Goal: Task Accomplishment & Management: Manage account settings

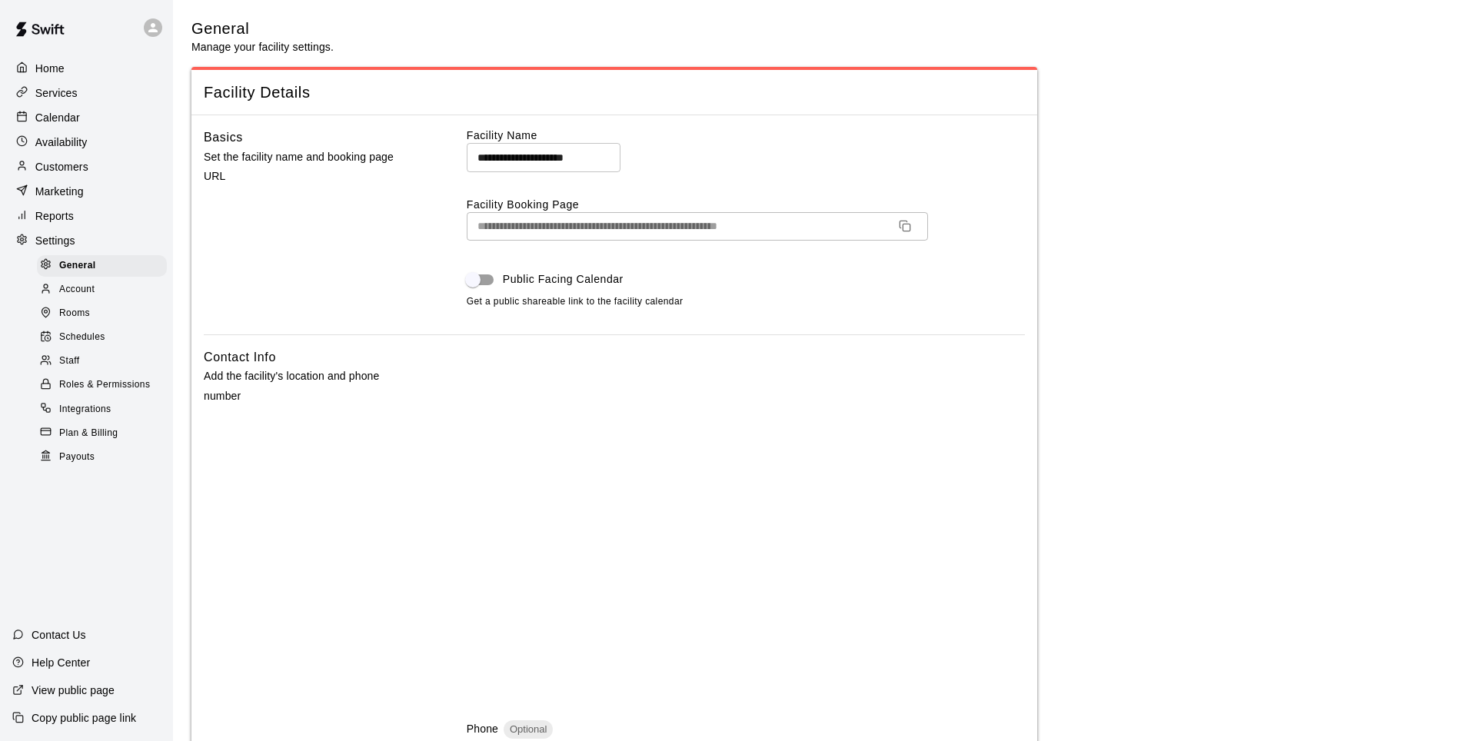
select select "**"
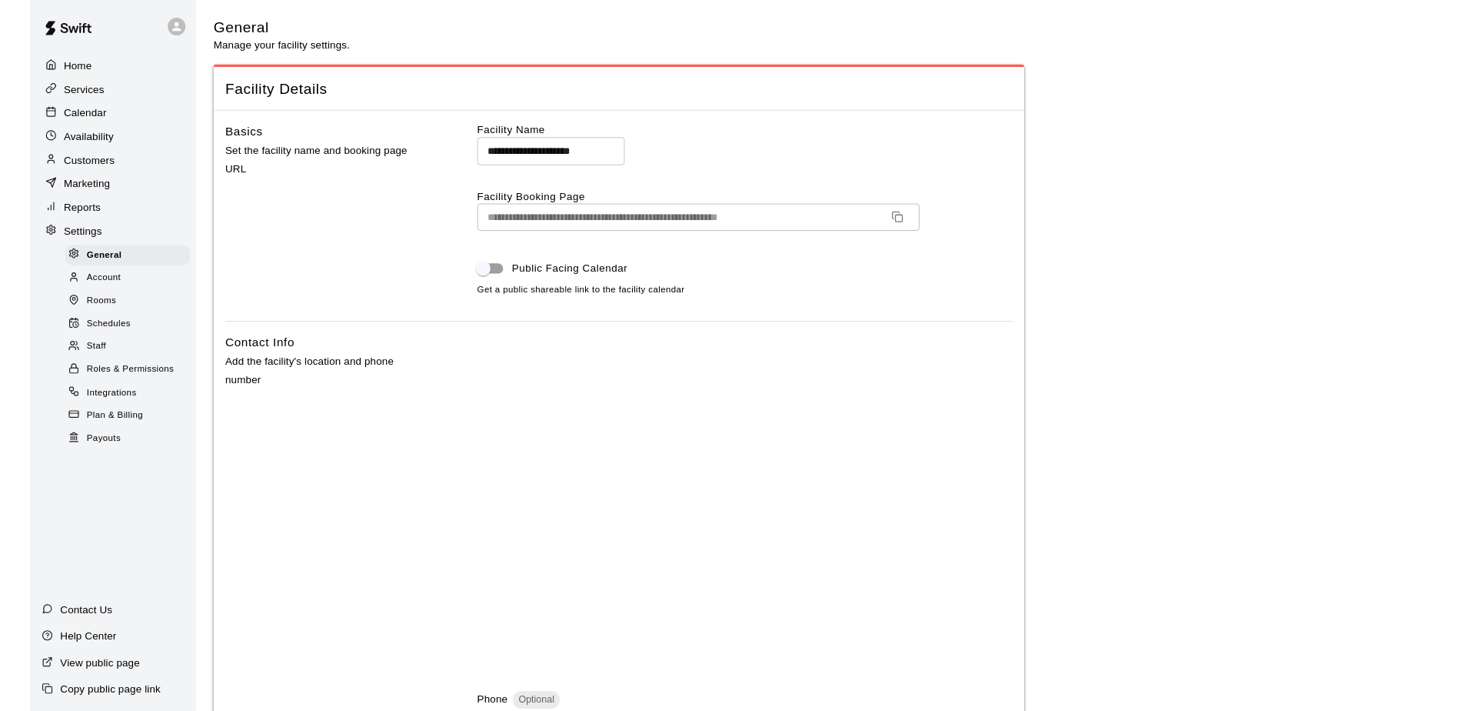
scroll to position [692, 0]
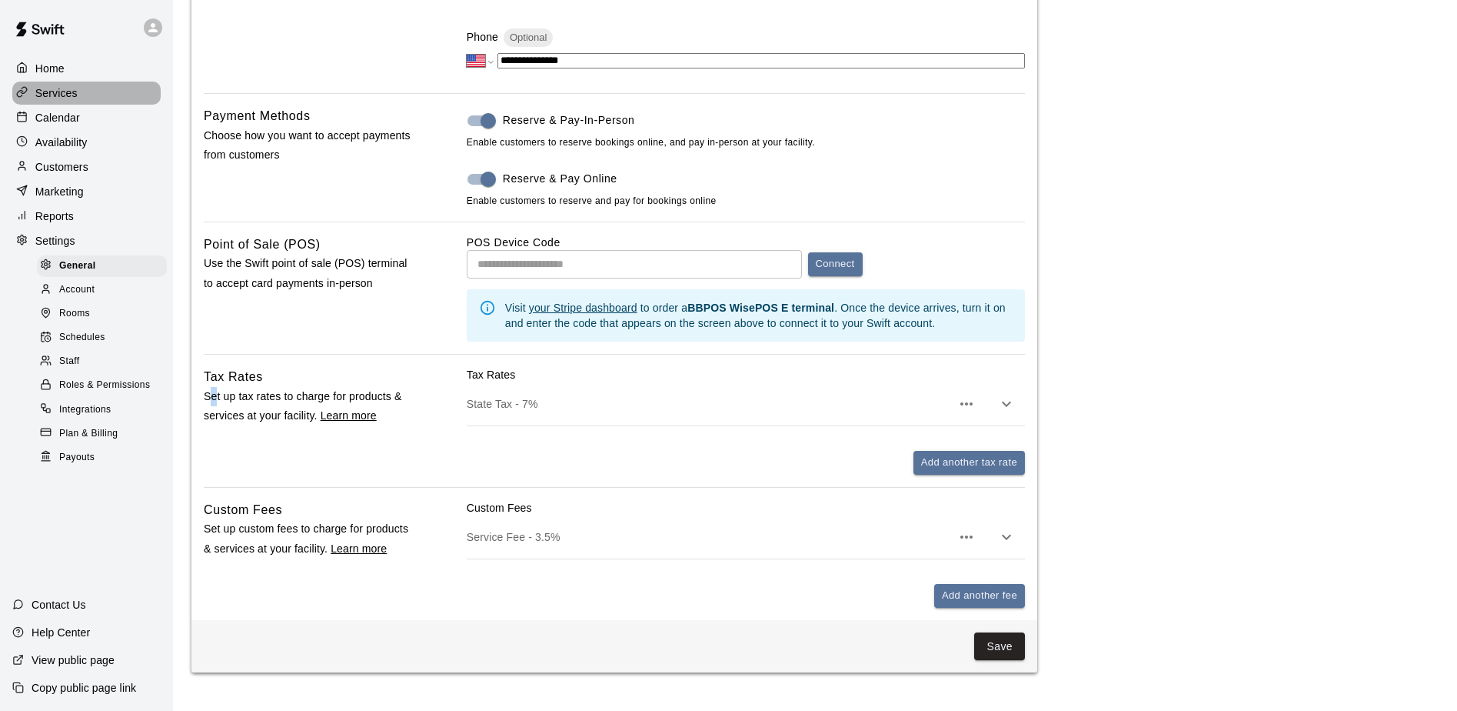
click at [72, 98] on p "Services" at bounding box center [56, 92] width 42 height 15
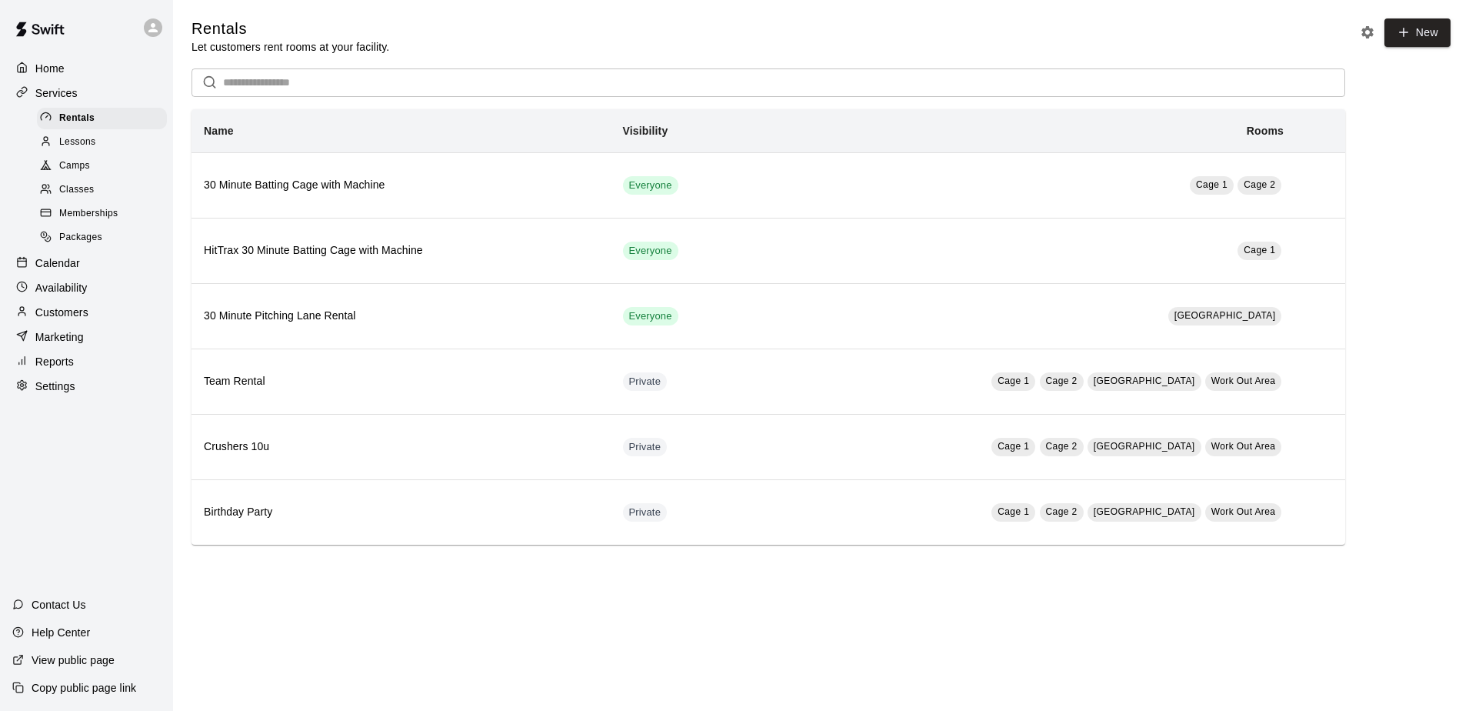
click at [76, 221] on span "Memberships" at bounding box center [88, 213] width 58 height 15
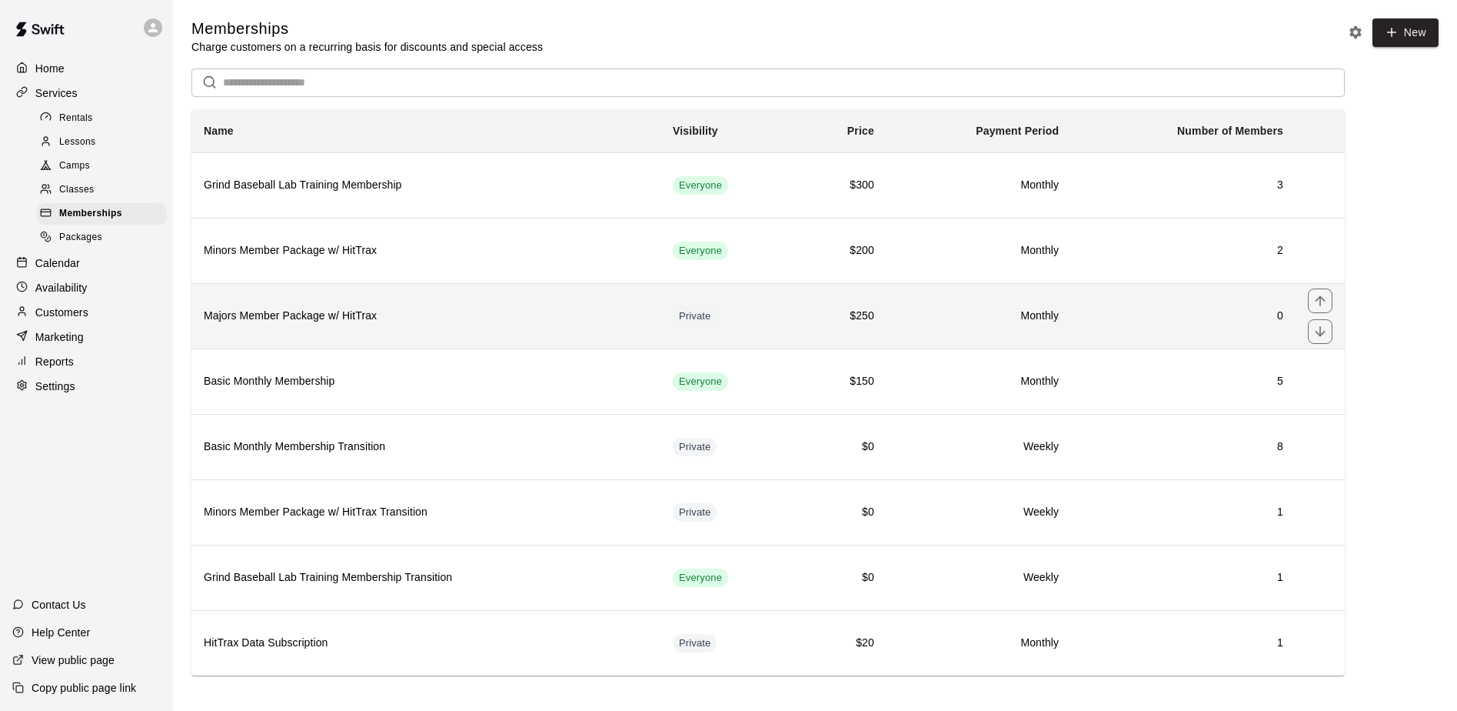
scroll to position [10, 0]
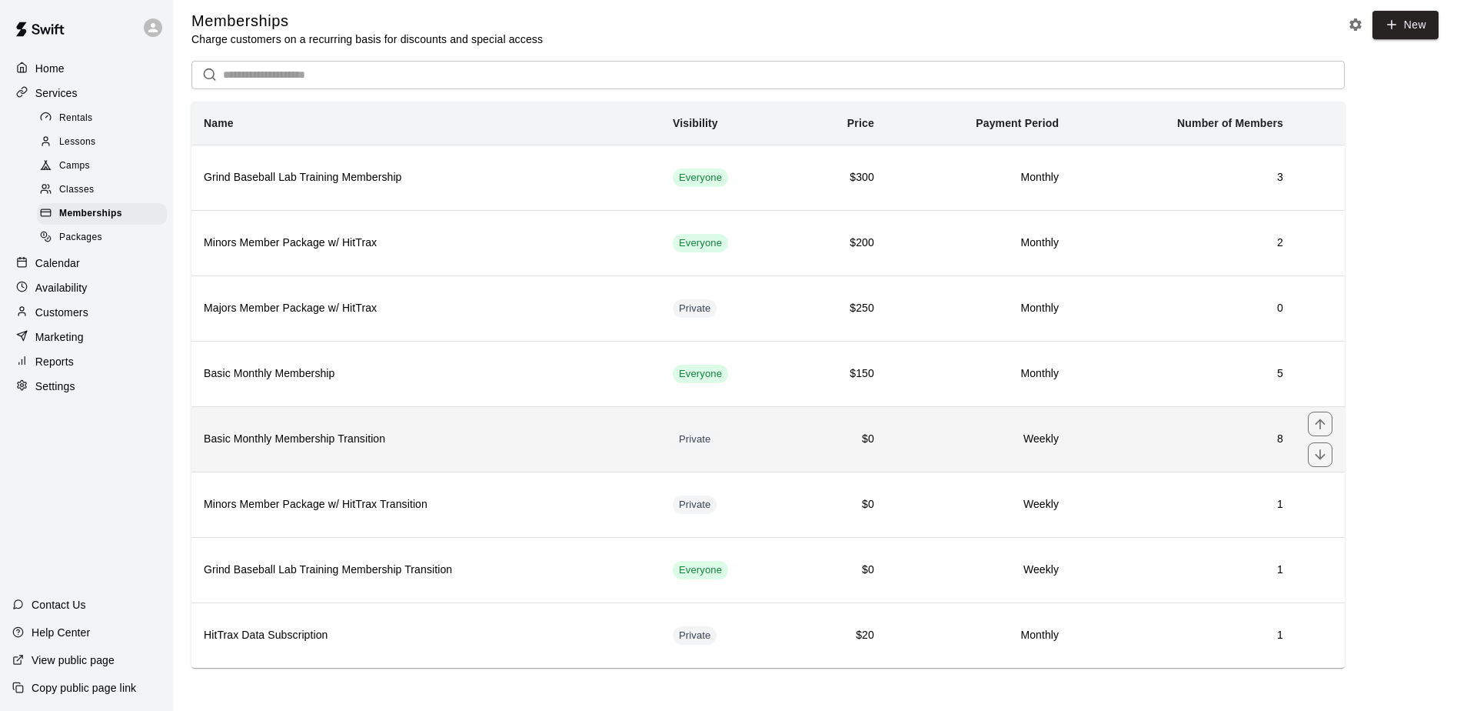
click at [308, 438] on h6 "Basic Monthly Membership Transition" at bounding box center [426, 439] width 444 height 17
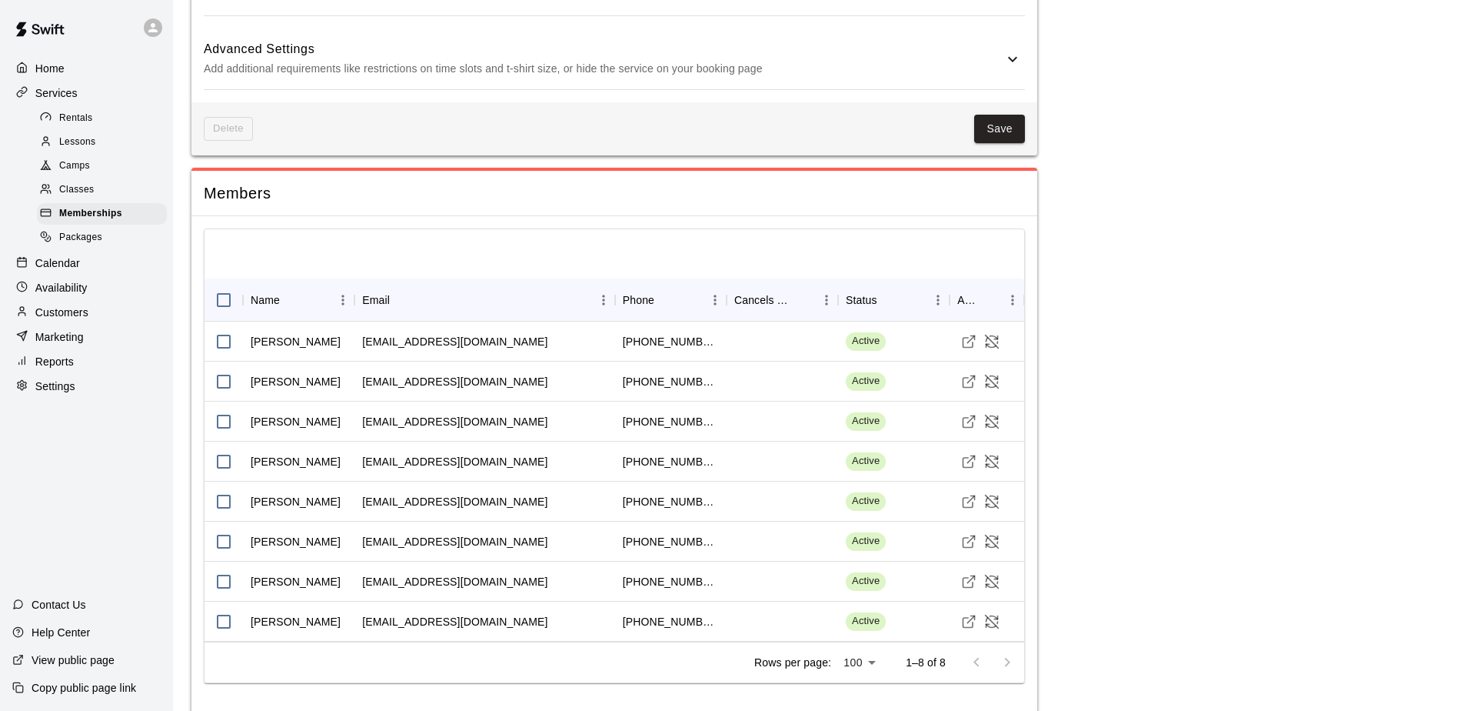
scroll to position [963, 0]
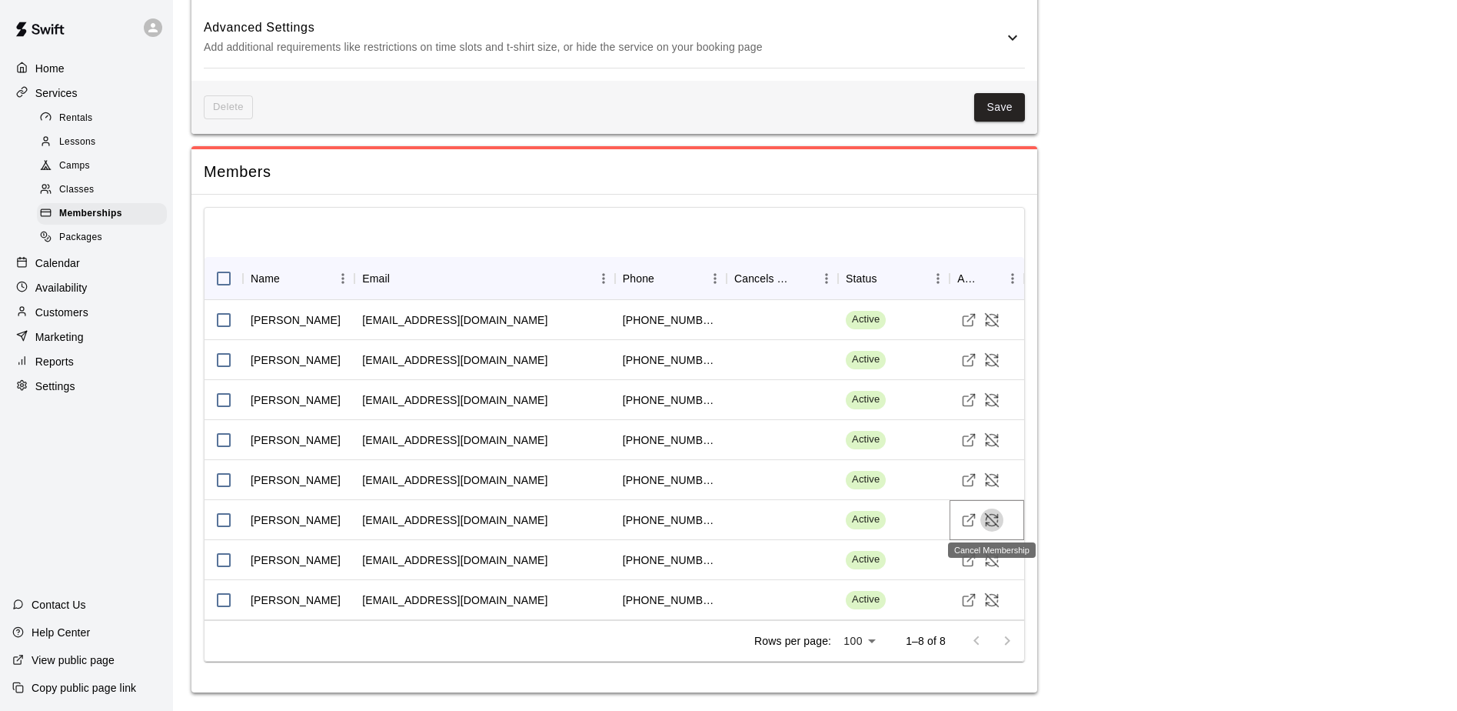
click at [995, 517] on icon "Cancel Membership" at bounding box center [996, 515] width 3 height 3
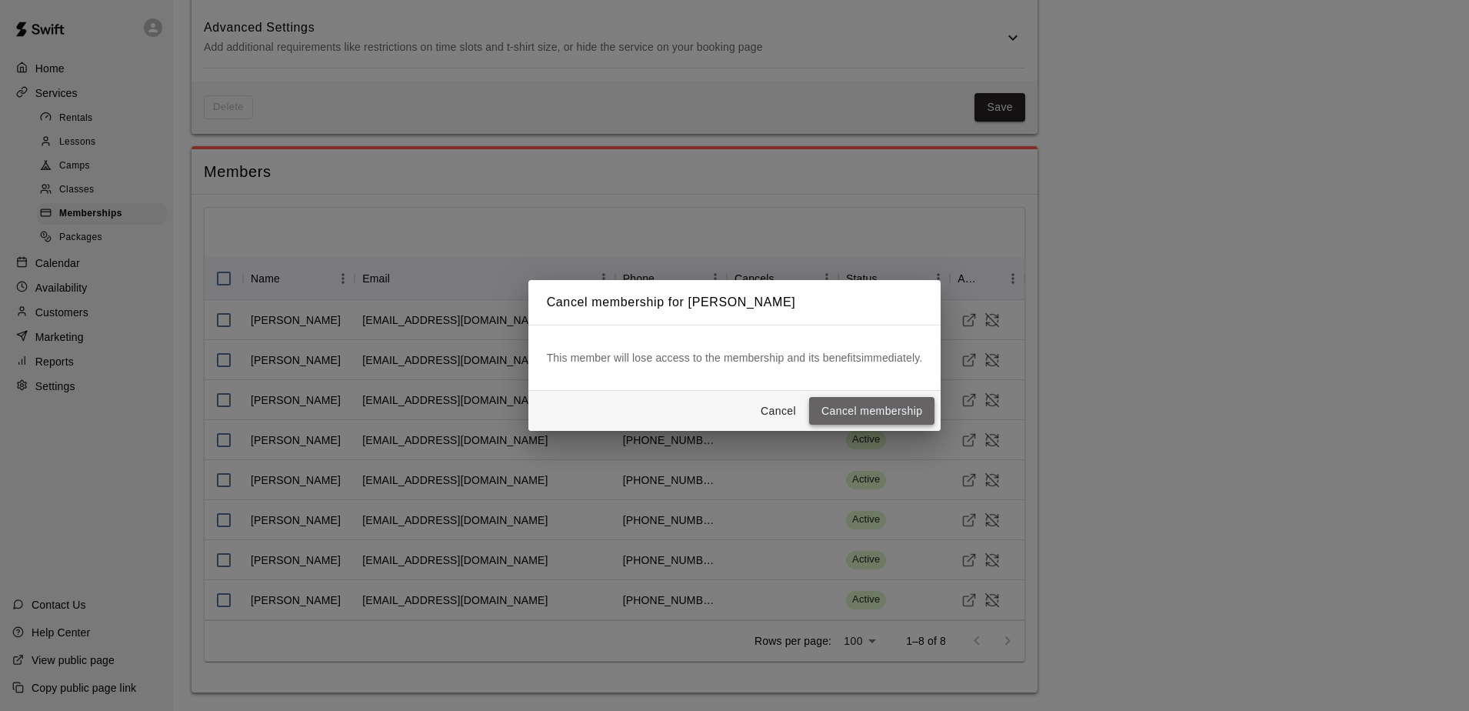
click at [864, 414] on button "Cancel membership" at bounding box center [871, 411] width 125 height 28
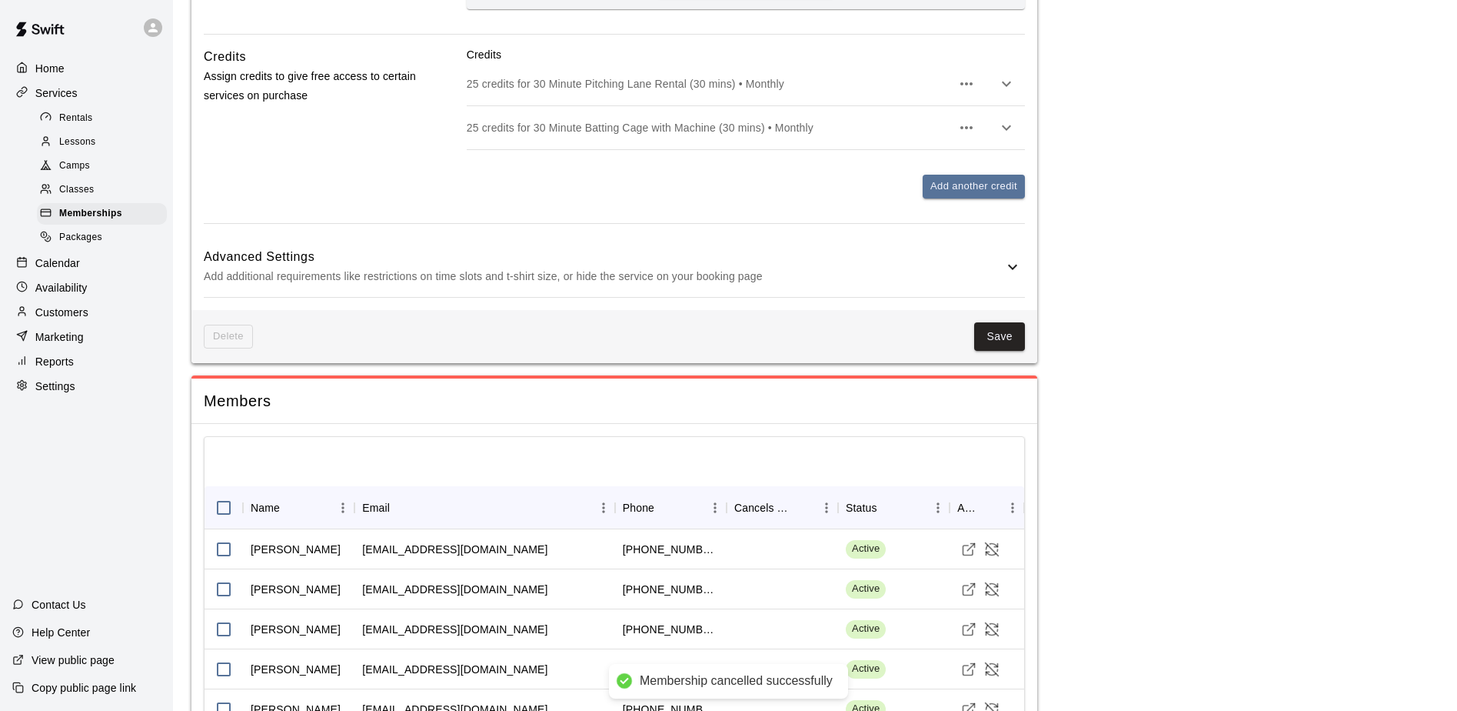
scroll to position [732, 0]
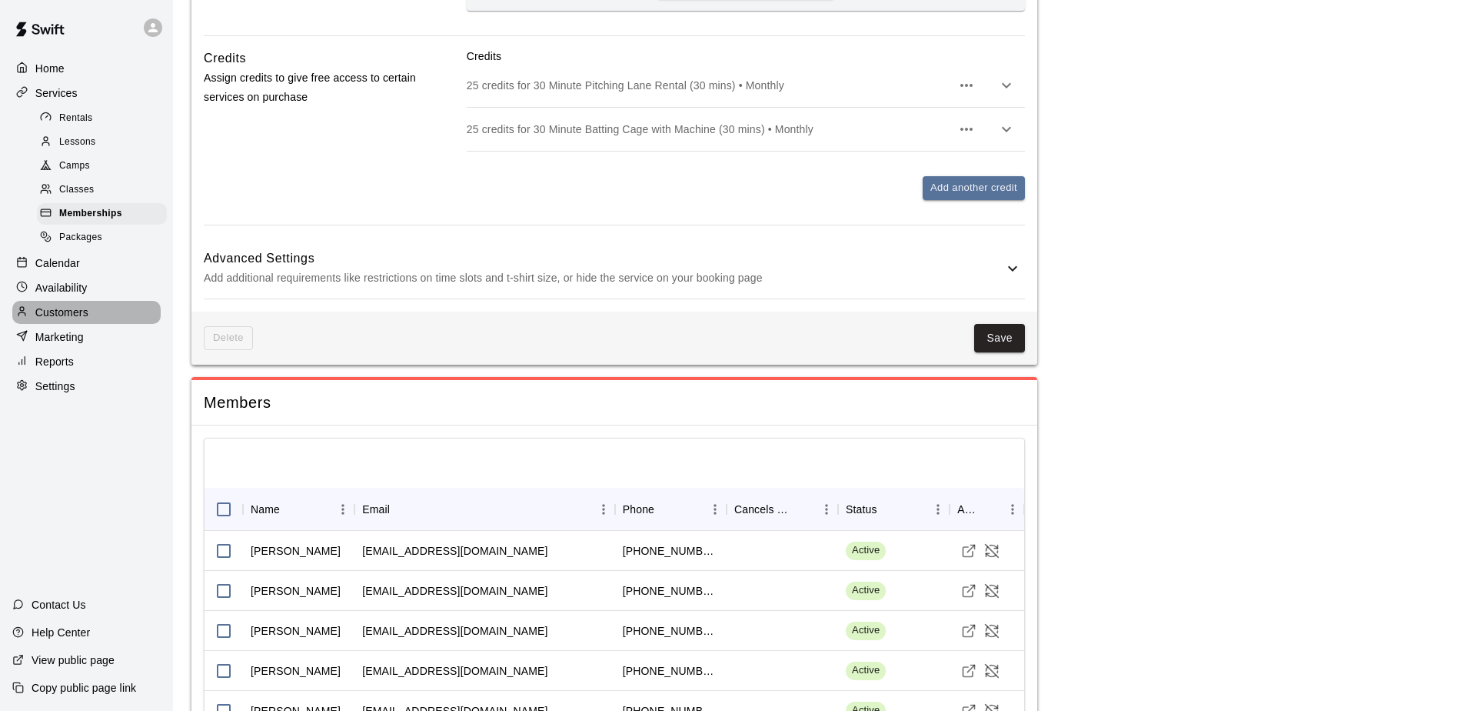
click at [79, 320] on p "Customers" at bounding box center [61, 312] width 53 height 15
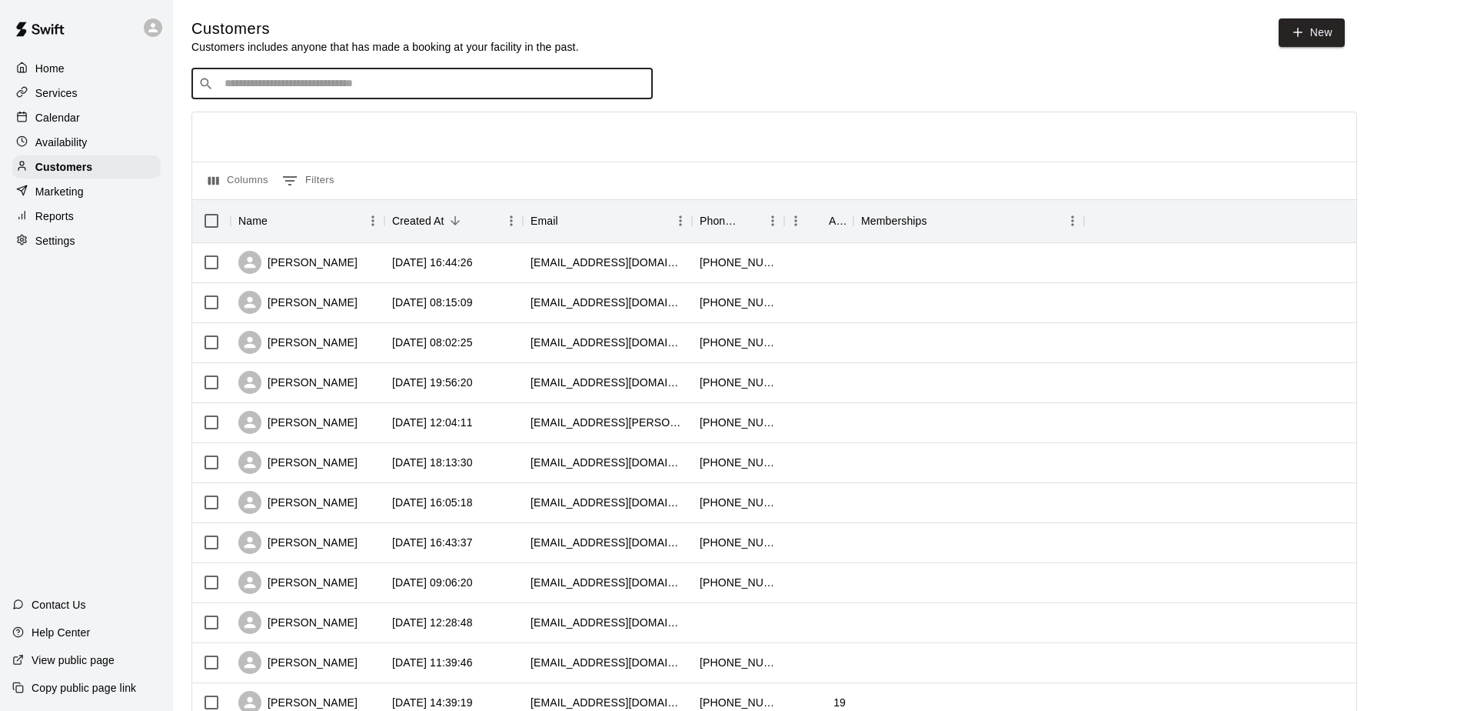
click at [303, 88] on input "Search customers by name or email" at bounding box center [433, 83] width 426 height 15
type input "****"
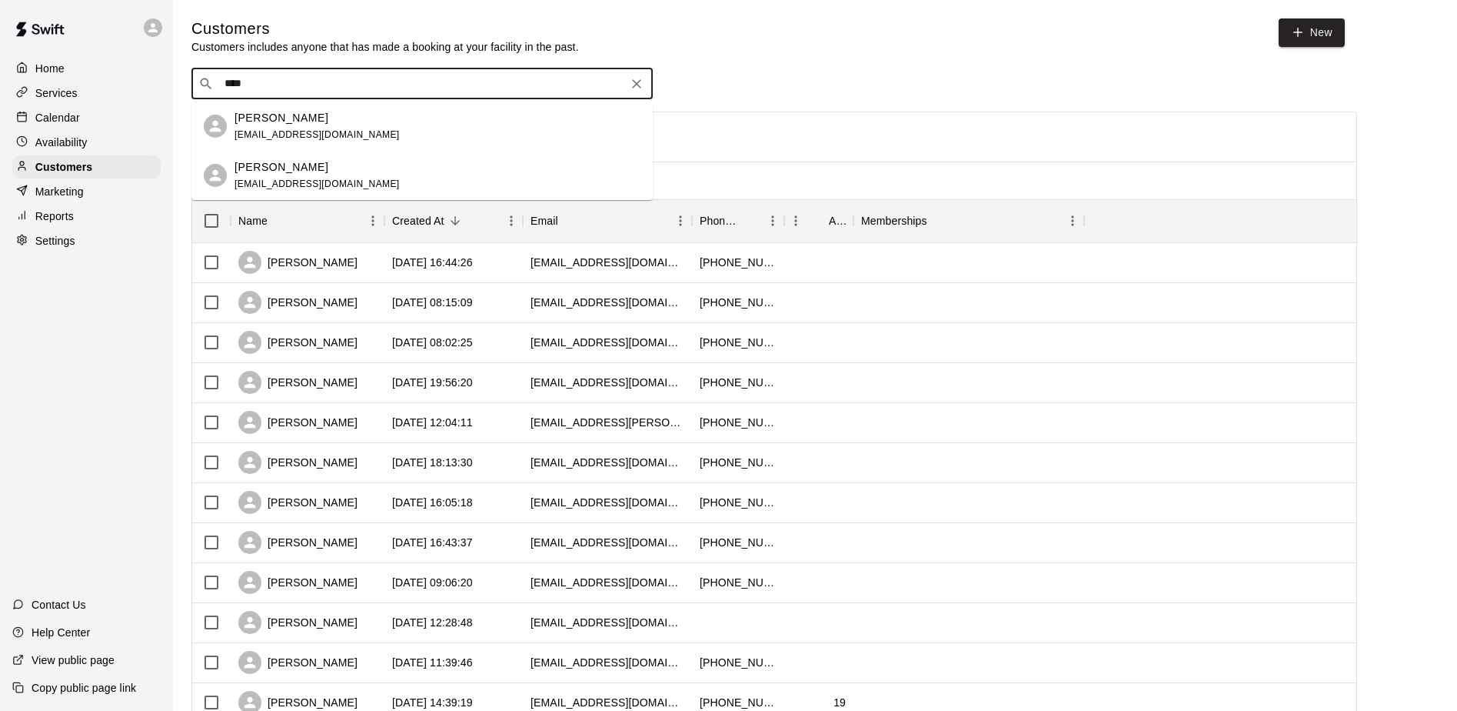
click at [301, 125] on p "Brandon Hyde" at bounding box center [282, 118] width 94 height 16
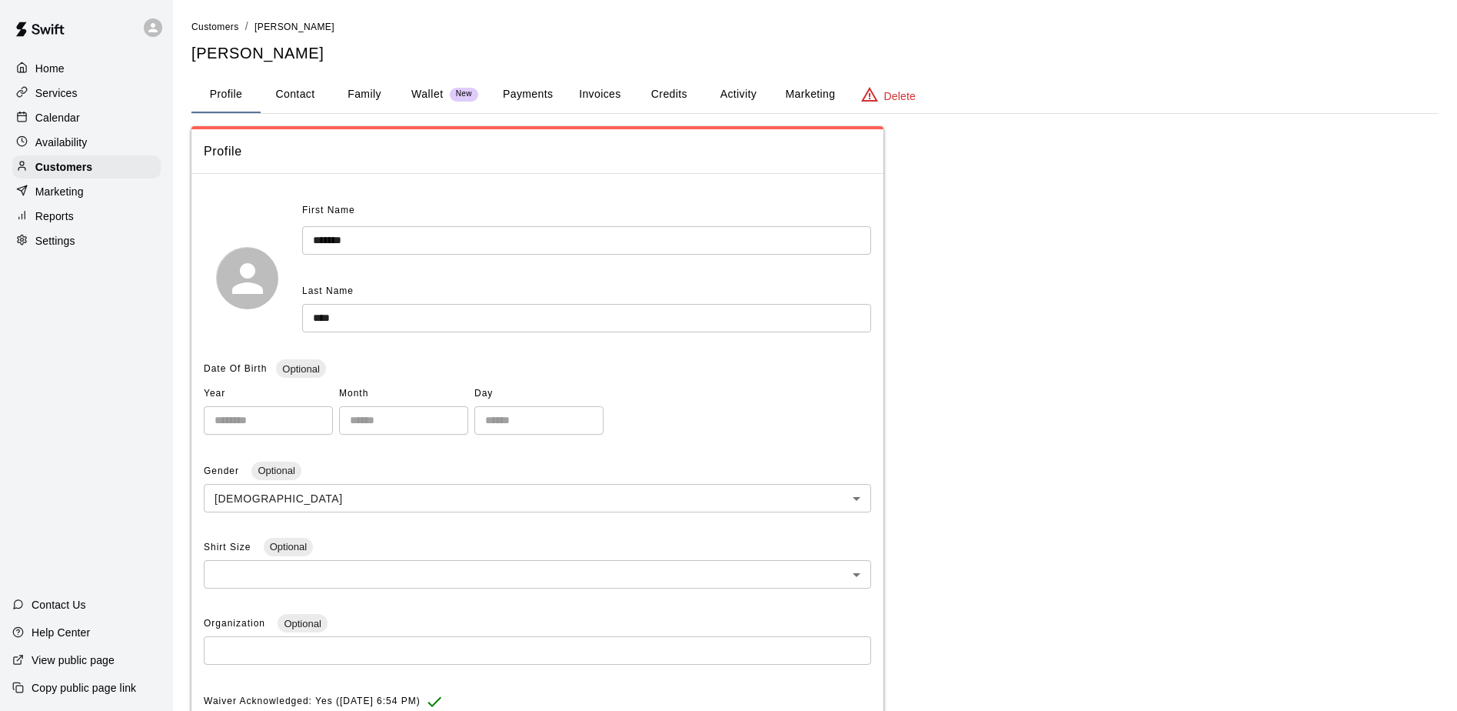
click at [739, 95] on button "Activity" at bounding box center [738, 94] width 69 height 37
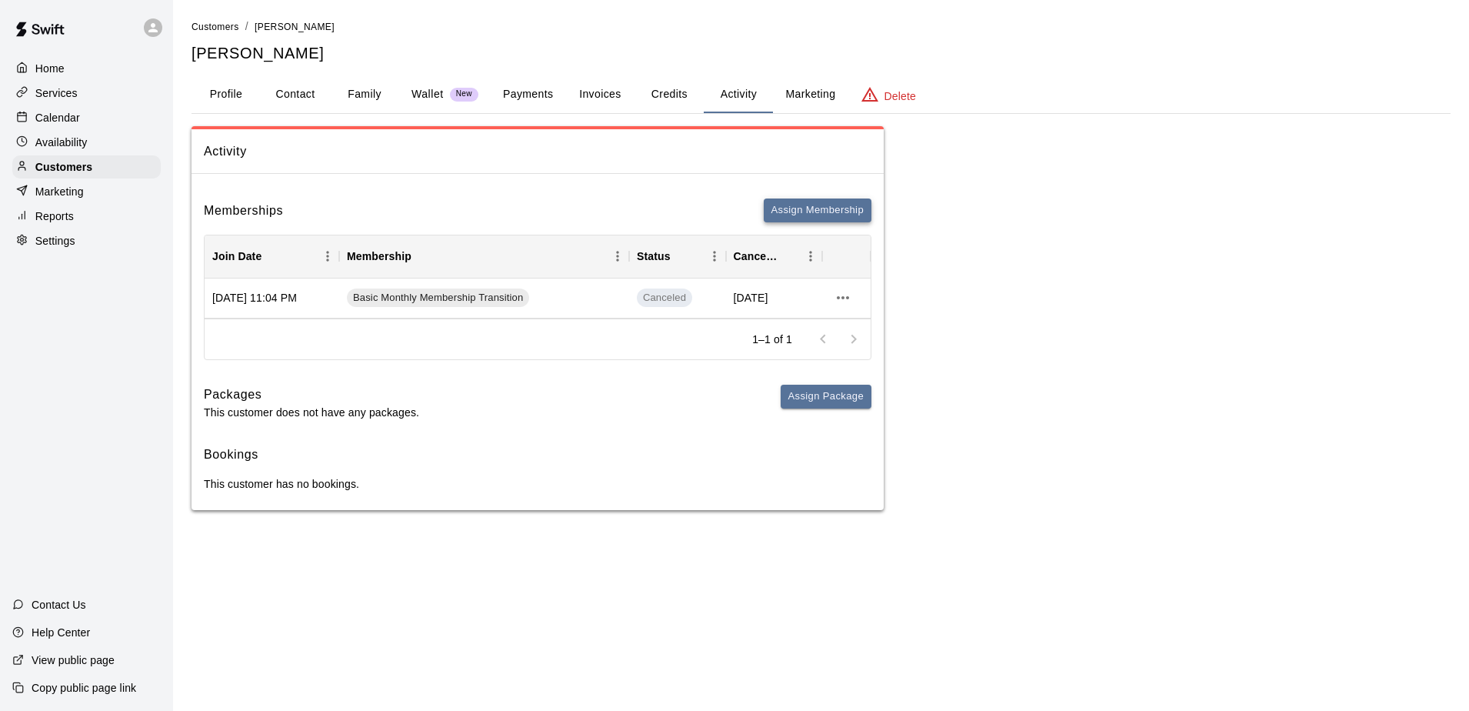
click at [827, 211] on button "Assign Membership" at bounding box center [818, 210] width 108 height 24
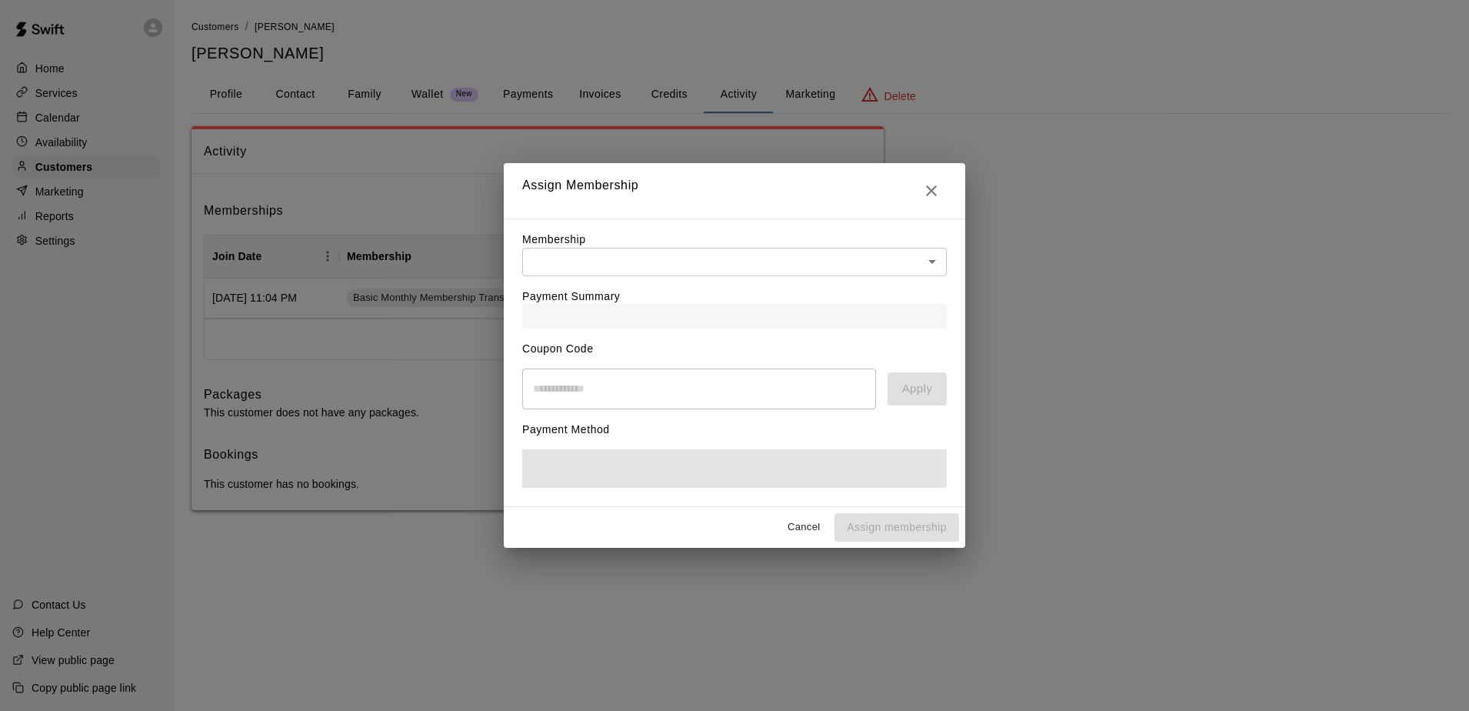
click at [596, 276] on div "Payment Summary" at bounding box center [734, 302] width 424 height 52
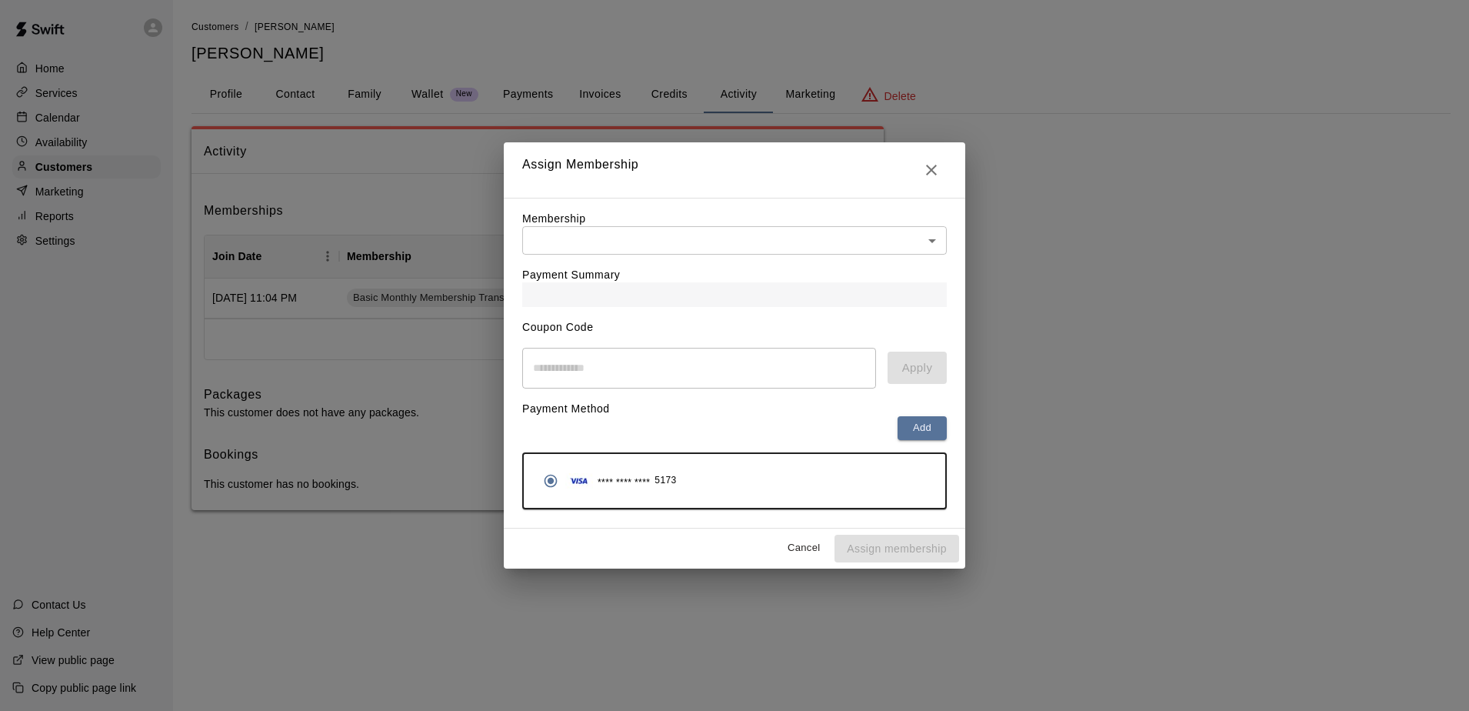
click at [628, 235] on body "Home Services Calendar Availability Customers Marketing Reports Settings Contac…" at bounding box center [734, 270] width 1469 height 541
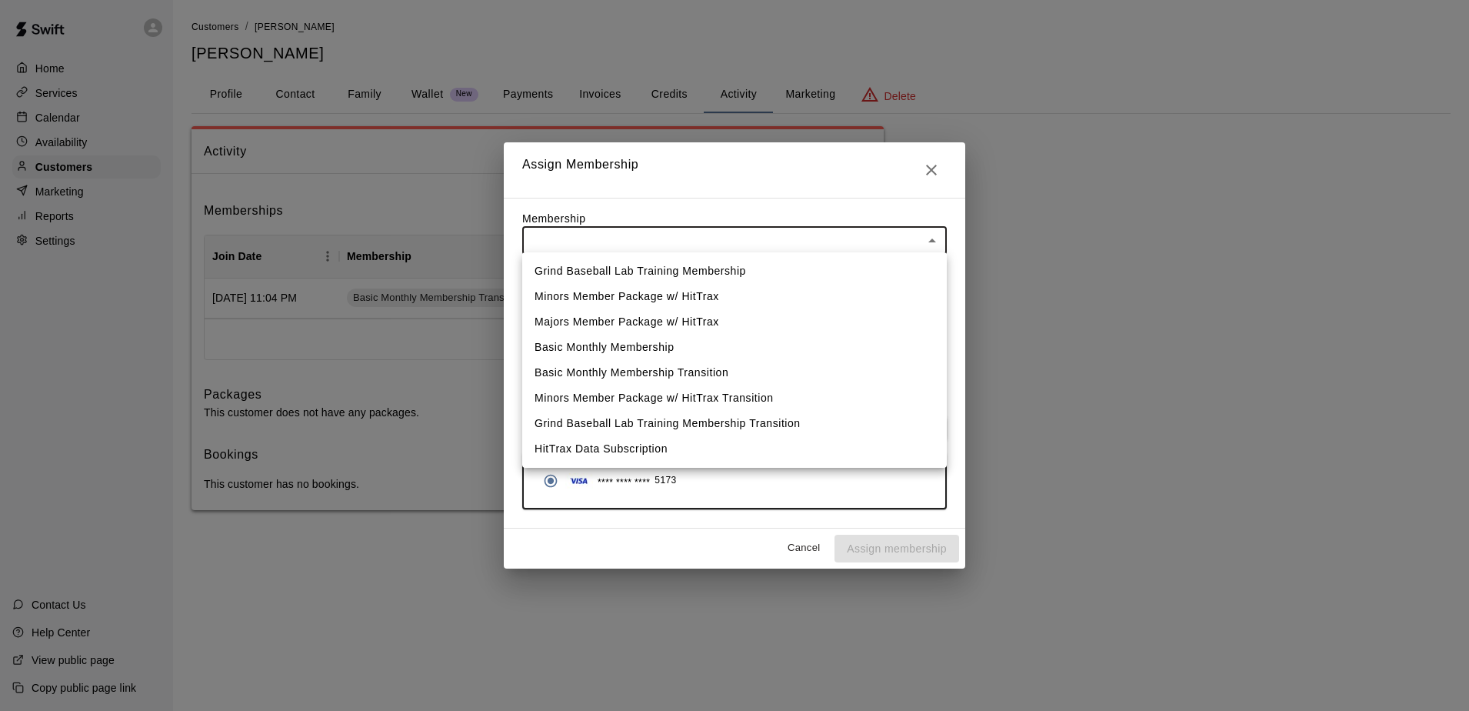
click at [671, 354] on li "Basic Monthly Membership" at bounding box center [734, 346] width 424 height 25
type input "**********"
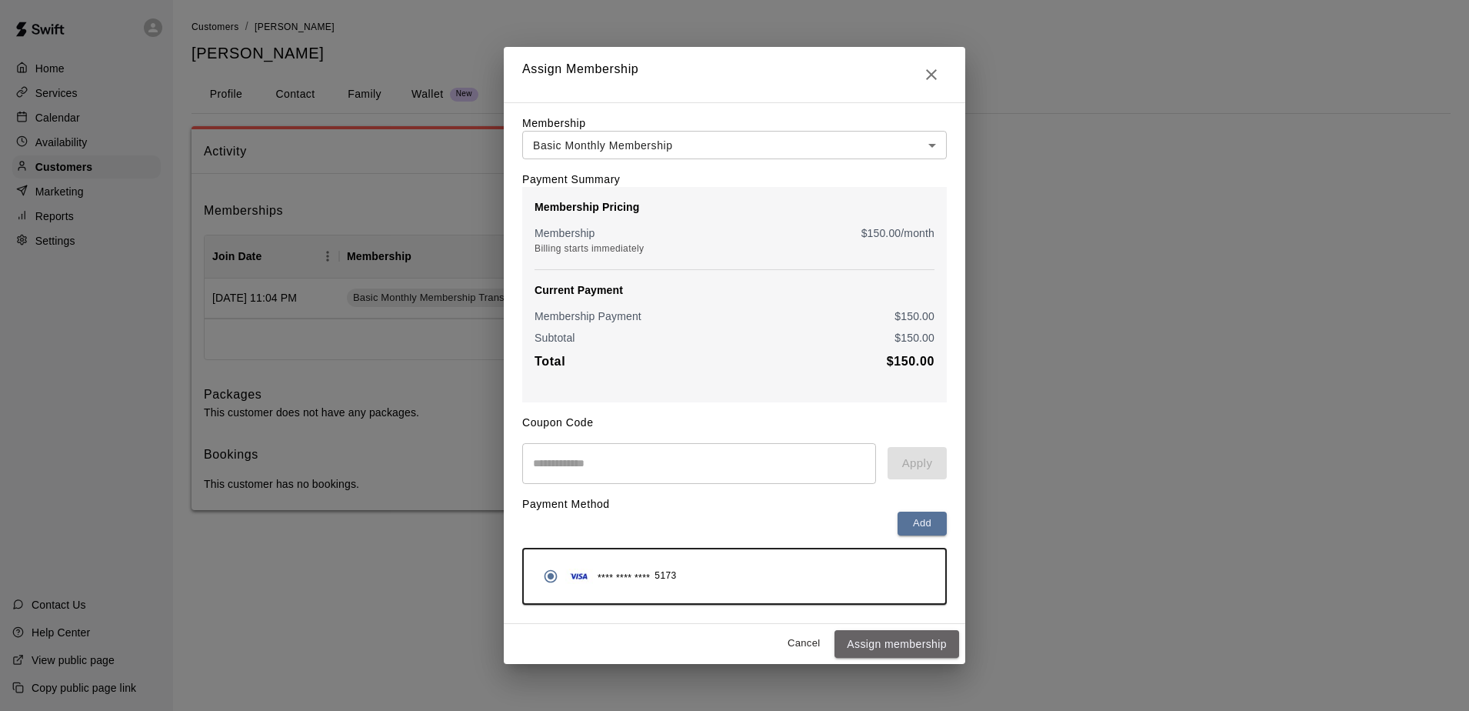
drag, startPoint x: 890, startPoint y: 646, endPoint x: 888, endPoint y: 588, distance: 57.7
click at [892, 641] on button "Assign membership" at bounding box center [896, 644] width 125 height 28
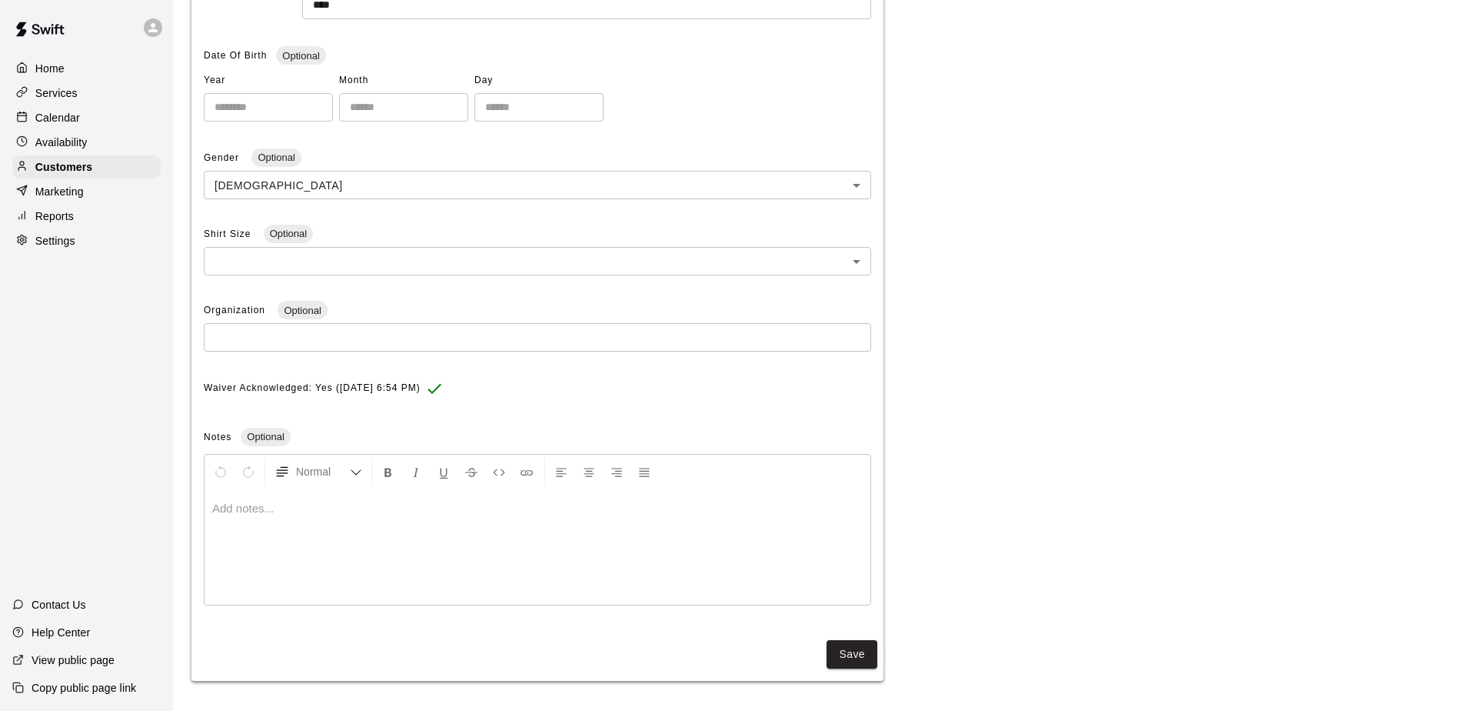
scroll to position [314, 0]
click at [841, 643] on button "Save" at bounding box center [852, 653] width 51 height 28
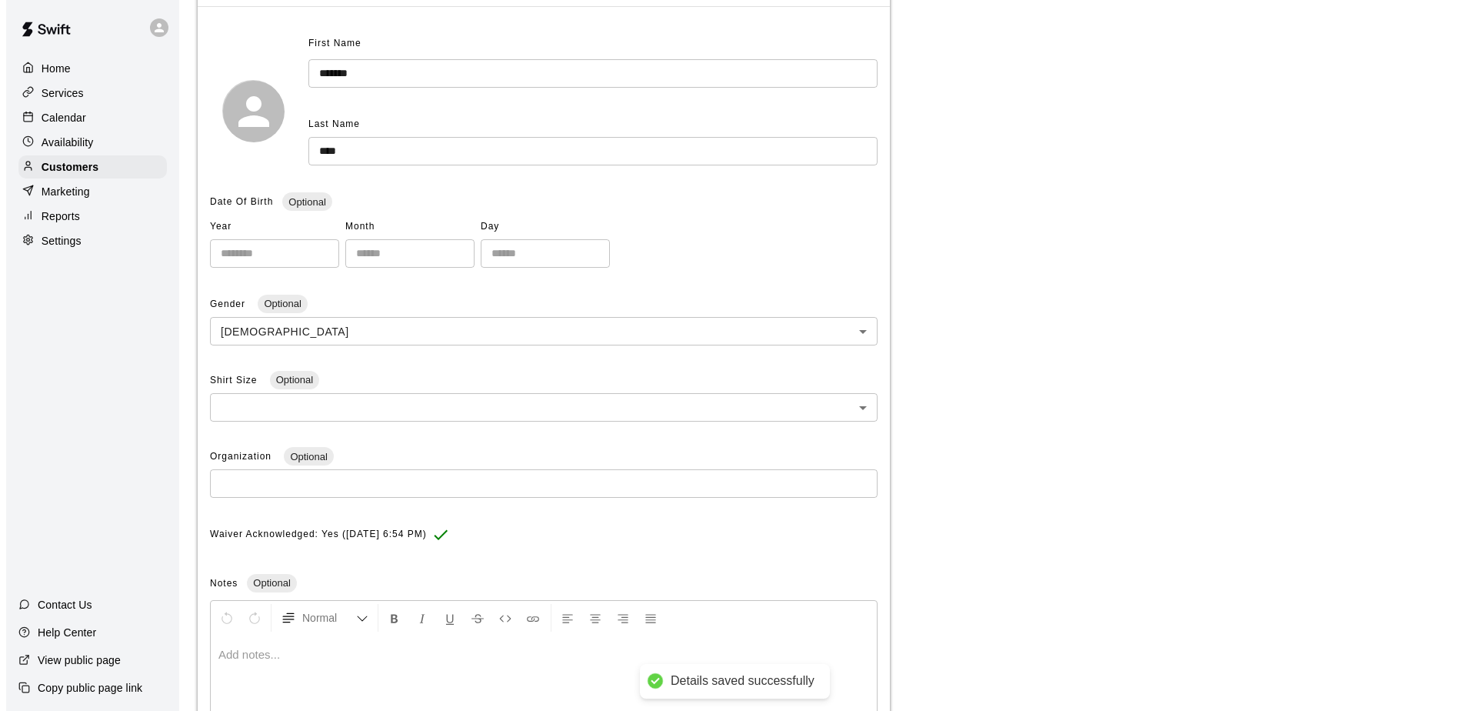
scroll to position [0, 0]
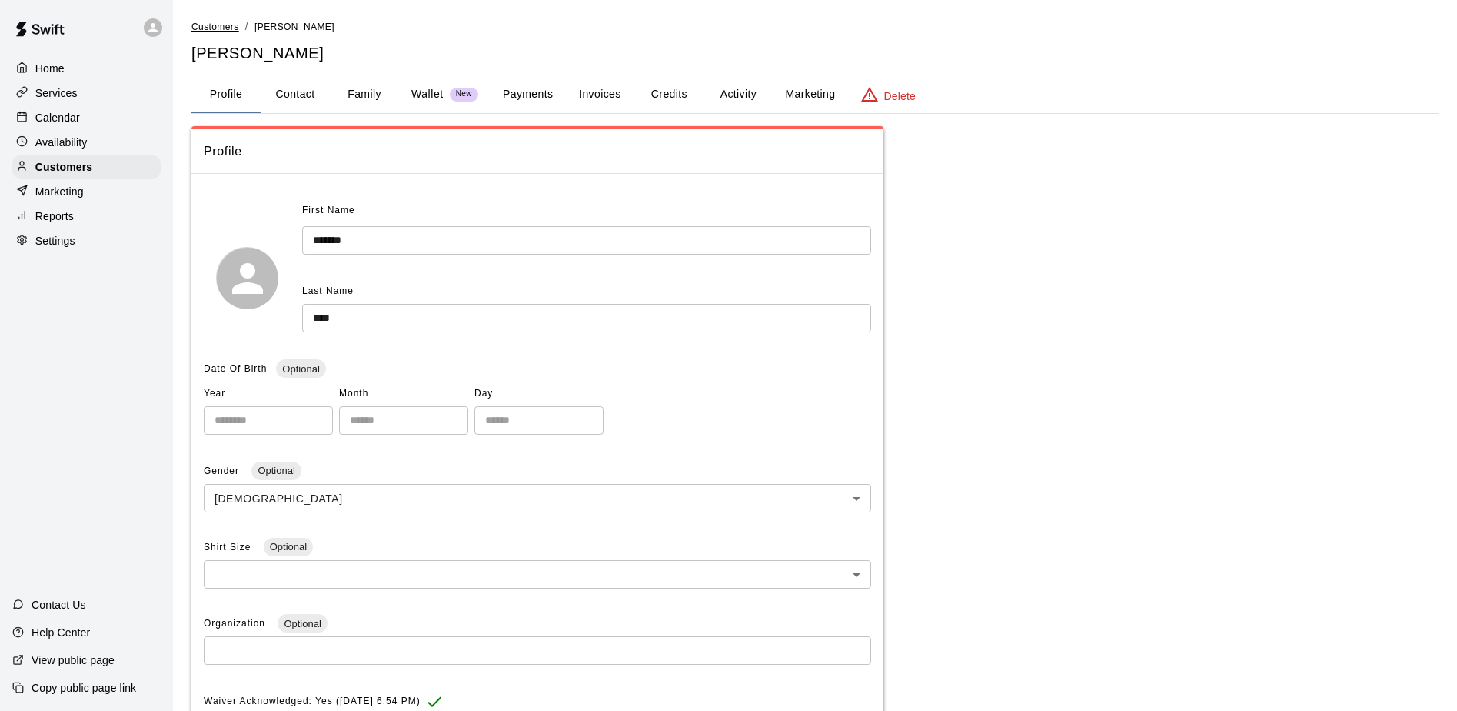
click at [213, 27] on span "Customers" at bounding box center [215, 27] width 48 height 11
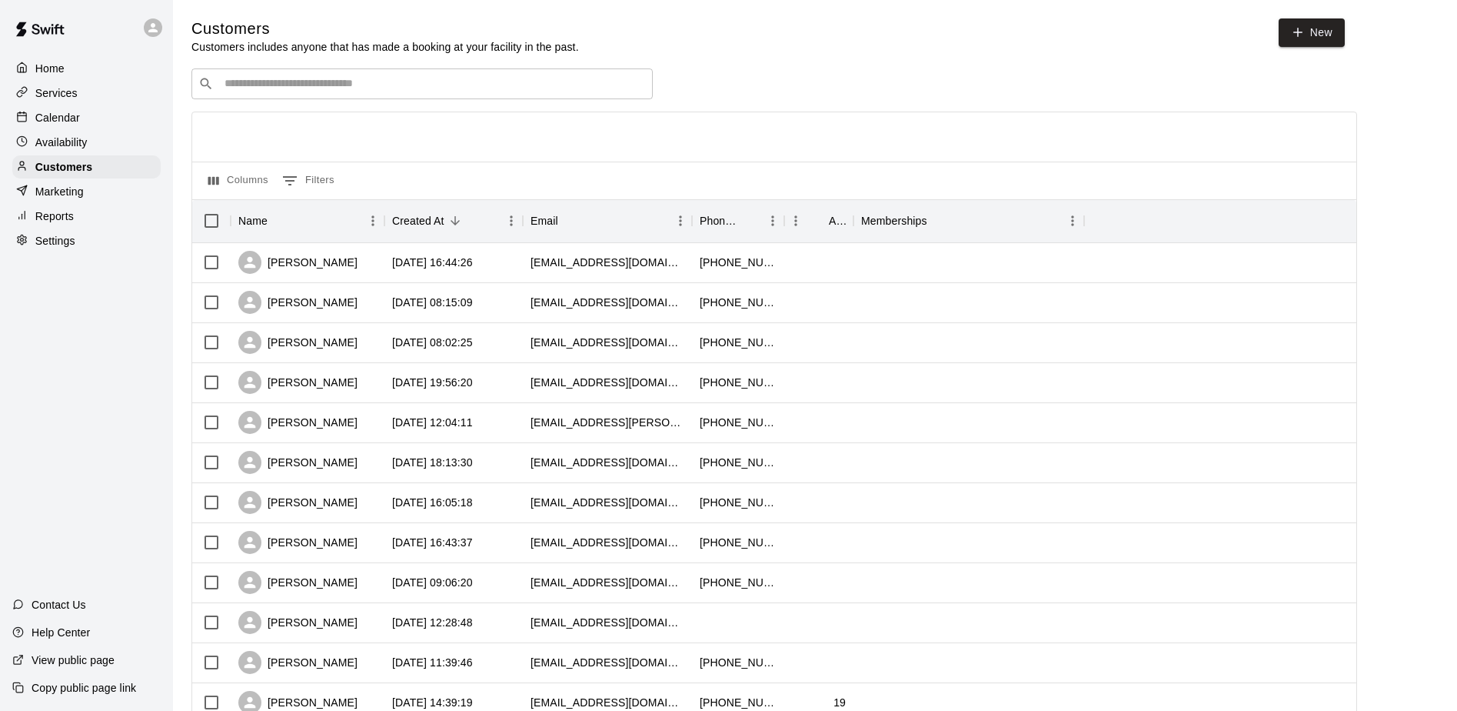
click at [336, 73] on div "​ ​" at bounding box center [421, 83] width 461 height 31
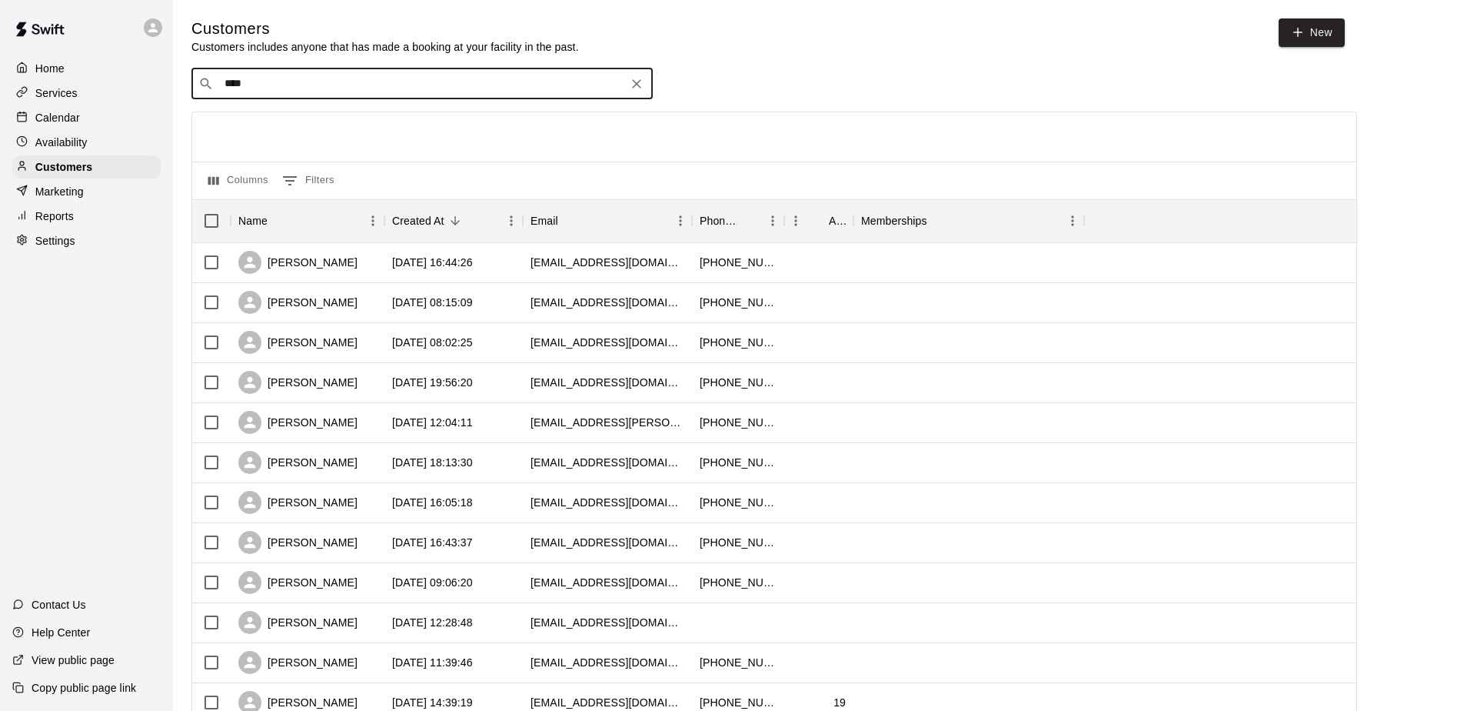
type input "***"
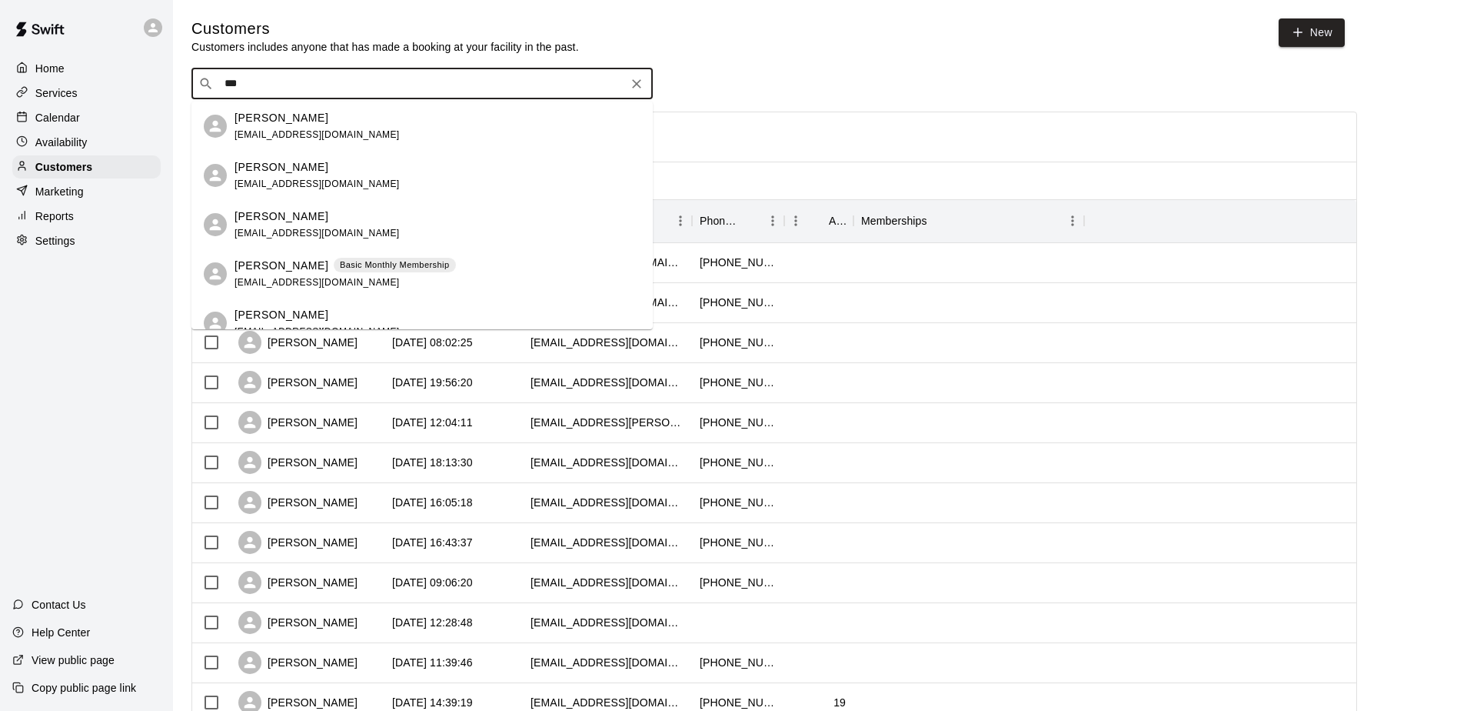
click at [288, 265] on p "[PERSON_NAME]" at bounding box center [282, 266] width 94 height 16
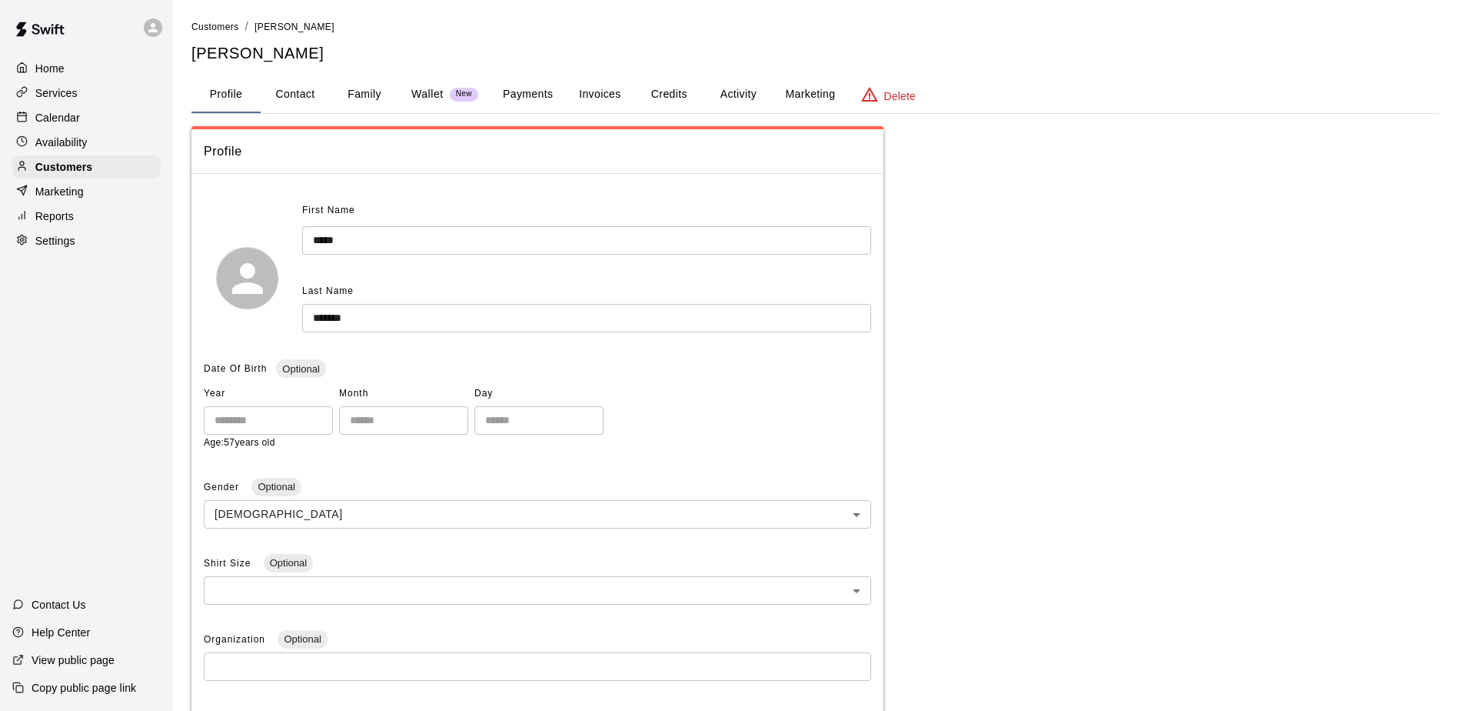
click at [747, 95] on button "Activity" at bounding box center [738, 94] width 69 height 37
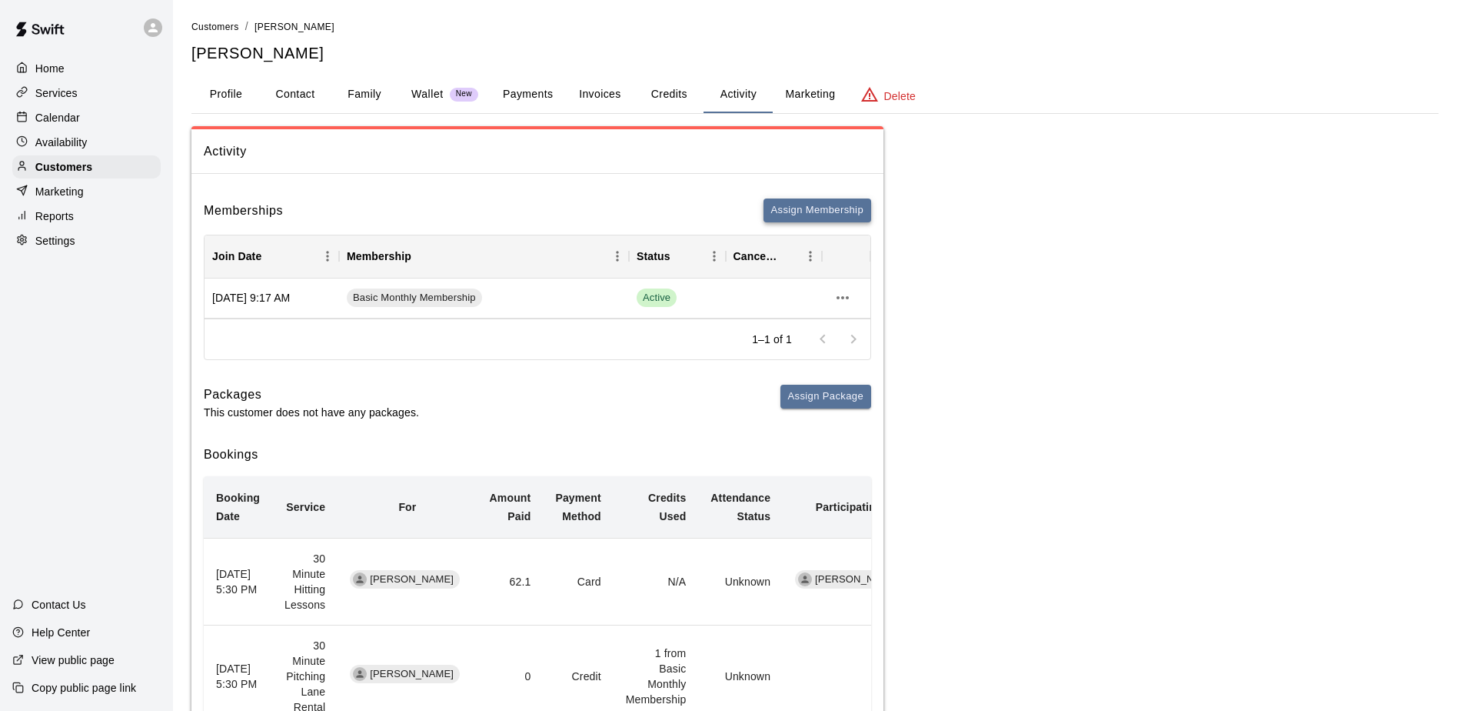
click at [815, 207] on button "Assign Membership" at bounding box center [818, 210] width 108 height 24
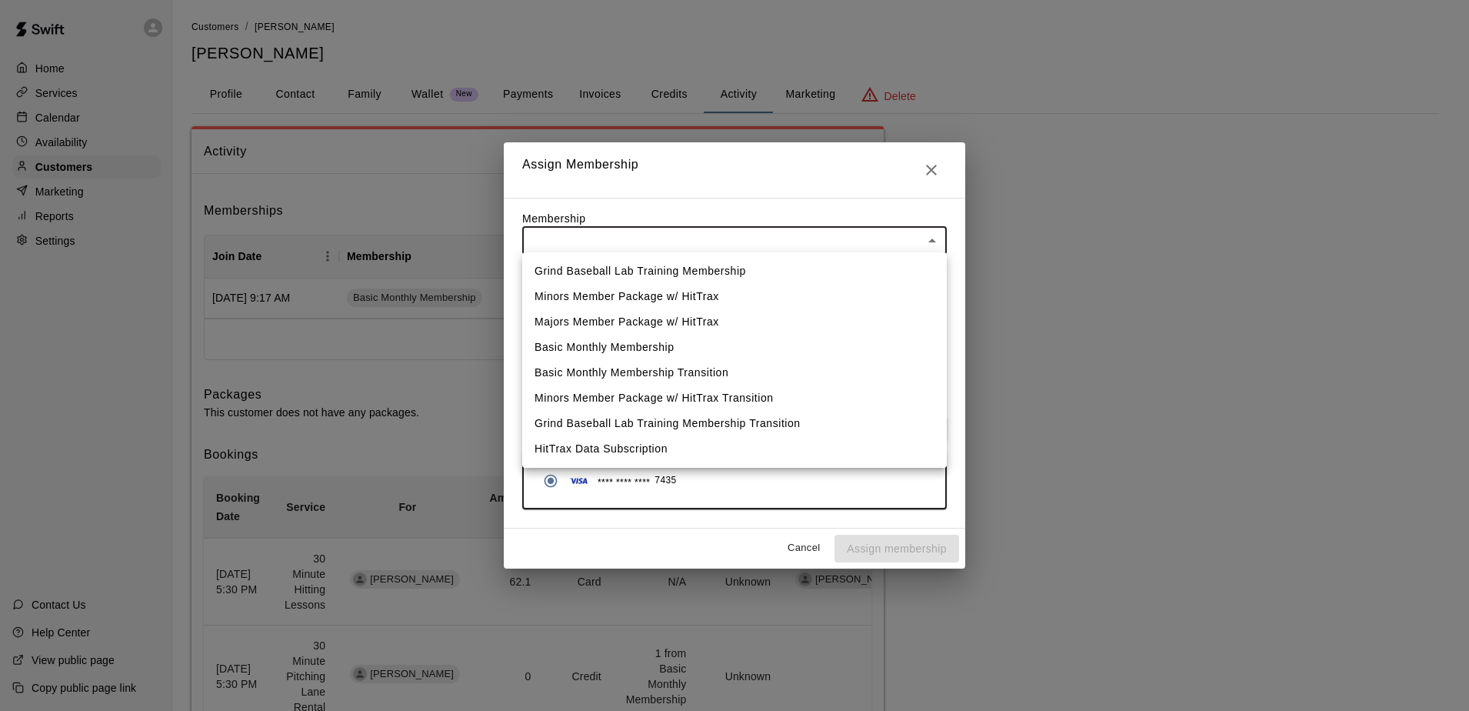
click at [646, 244] on body "Home Services Calendar Availability Customers Marketing Reports Settings Contac…" at bounding box center [734, 546] width 1469 height 1092
click at [658, 447] on li "HitTrax Data Subscription" at bounding box center [734, 448] width 424 height 25
type input "**********"
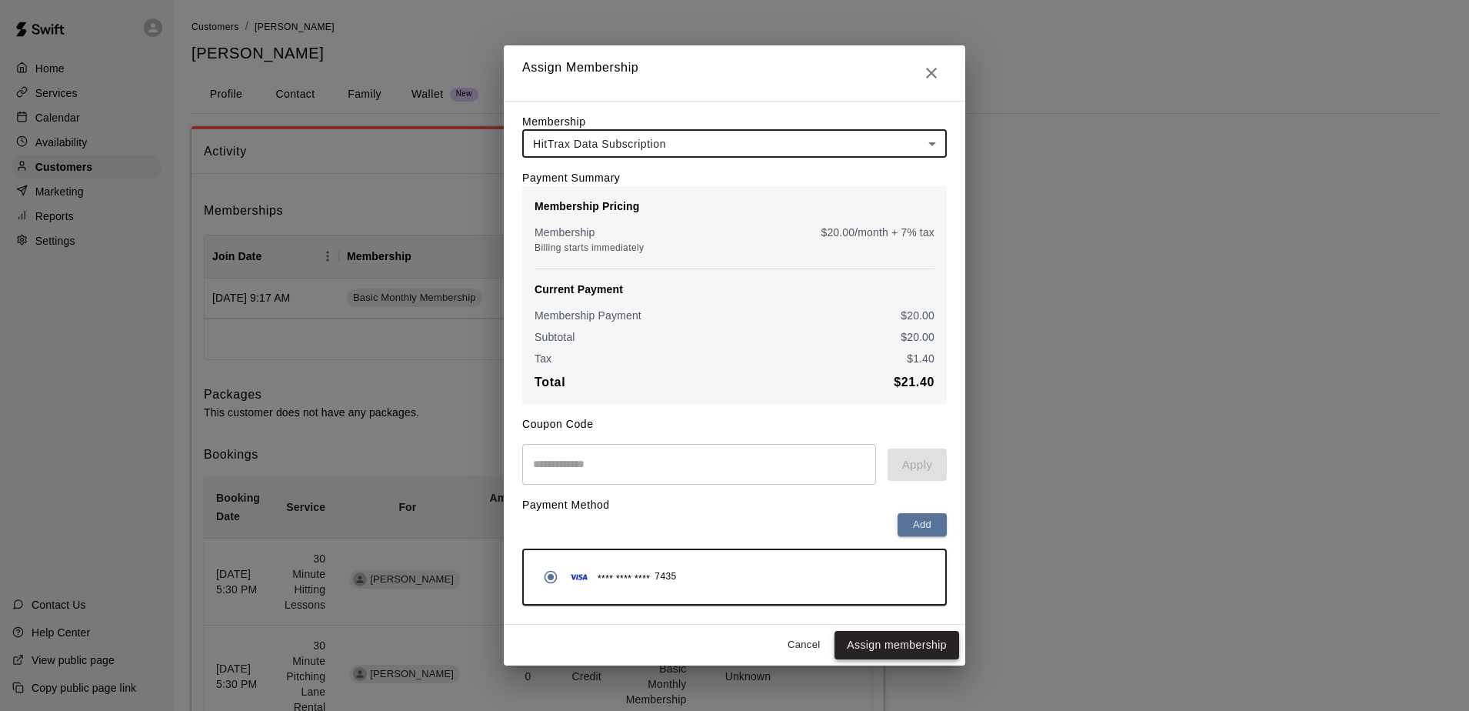
click at [870, 657] on button "Assign membership" at bounding box center [896, 645] width 125 height 28
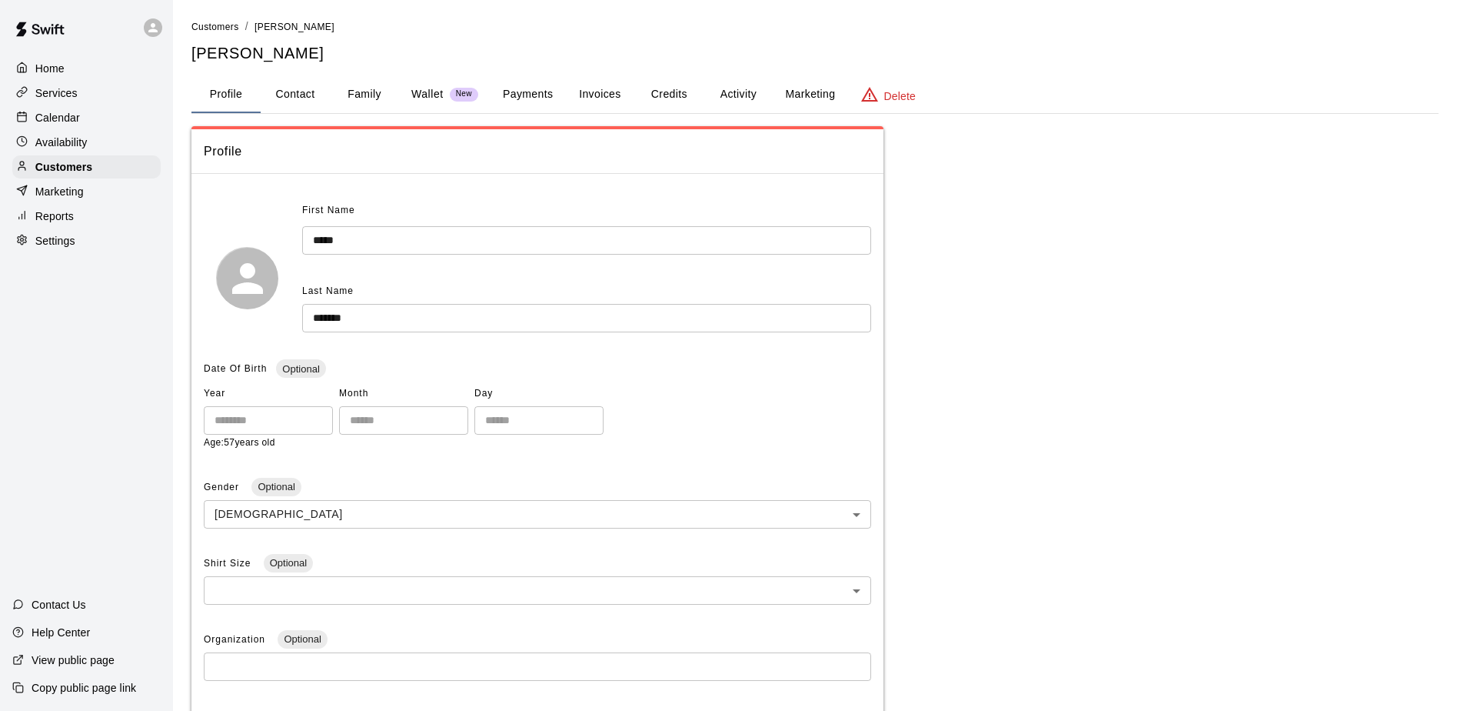
click at [68, 115] on p "Calendar" at bounding box center [57, 117] width 45 height 15
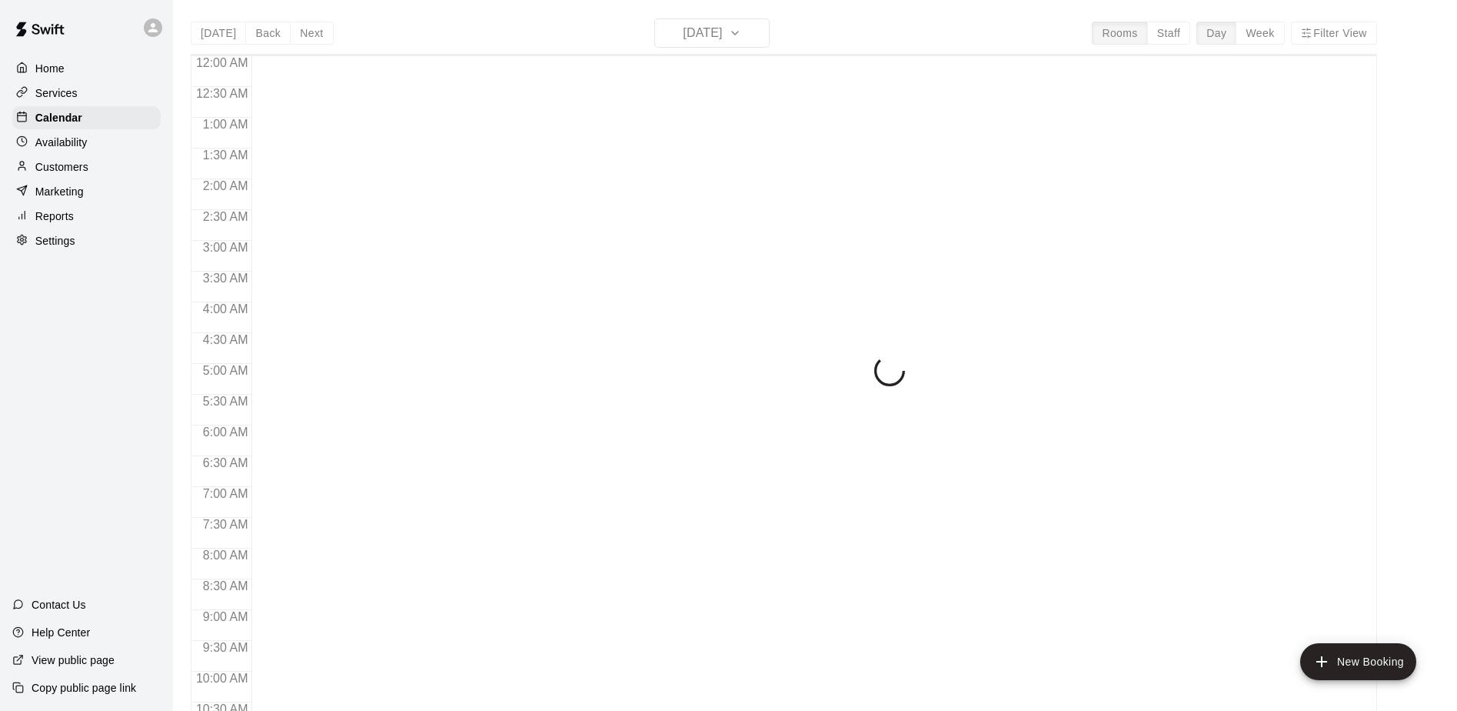
scroll to position [804, 0]
